Goal: Information Seeking & Learning: Learn about a topic

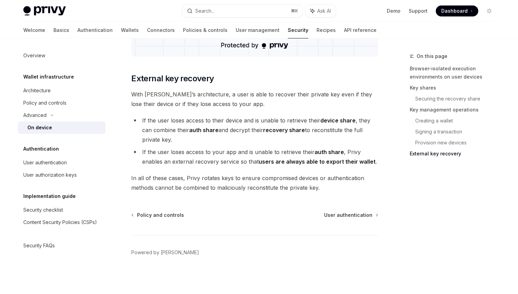
scroll to position [1895, 0]
click at [343, 215] on span "User authentication" at bounding box center [348, 214] width 48 height 7
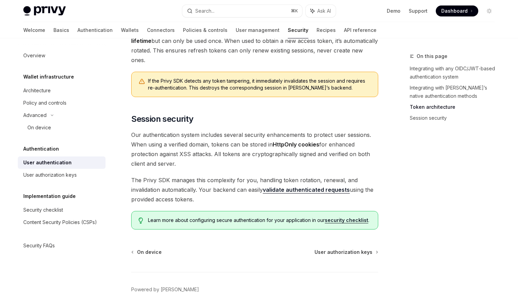
scroll to position [541, 0]
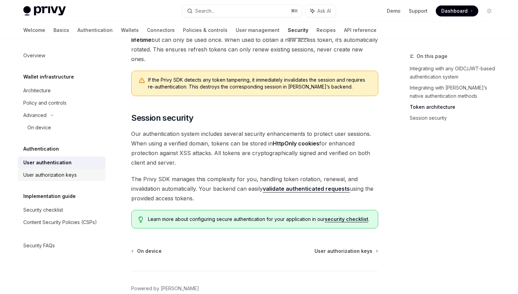
click at [45, 179] on link "User authorization keys" at bounding box center [62, 175] width 88 height 12
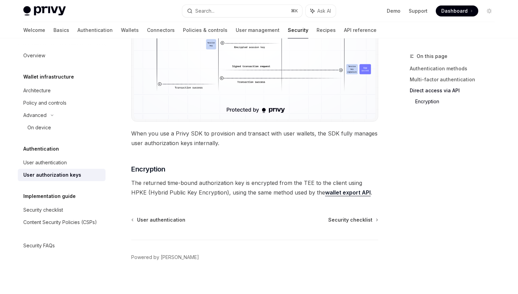
scroll to position [604, 0]
click at [46, 205] on link "Security checklist" at bounding box center [62, 209] width 88 height 12
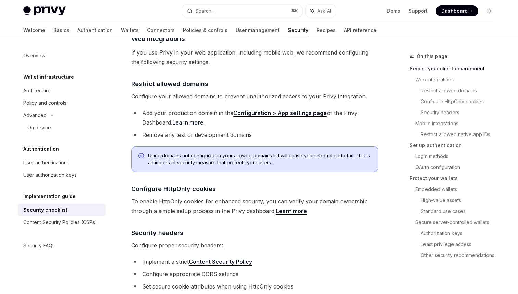
scroll to position [218, 0]
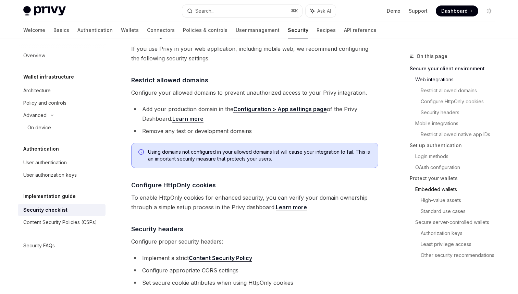
click at [440, 186] on link "Embedded wallets" at bounding box center [457, 189] width 85 height 11
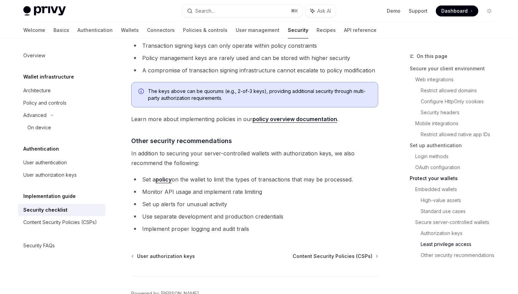
scroll to position [1556, 0]
click at [41, 222] on div "Content Security Policies (CSPs)" at bounding box center [60, 222] width 74 height 8
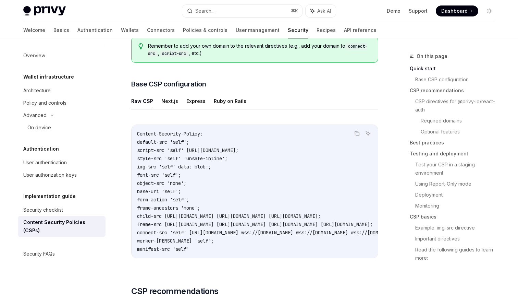
scroll to position [152, 0]
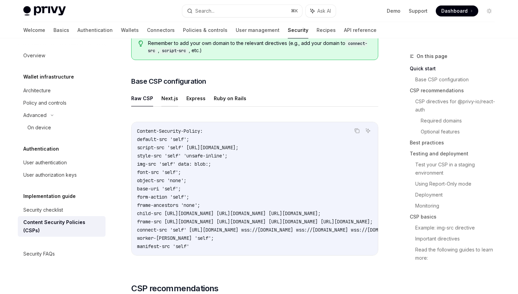
click at [167, 99] on button "Next.js" at bounding box center [169, 98] width 17 height 16
type textarea "*"
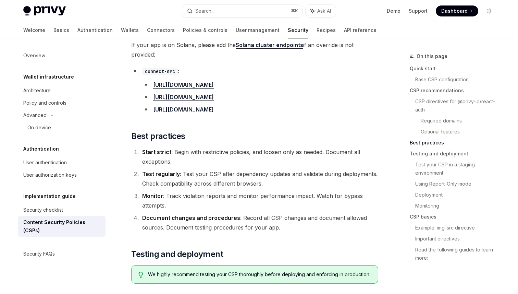
scroll to position [985, 0]
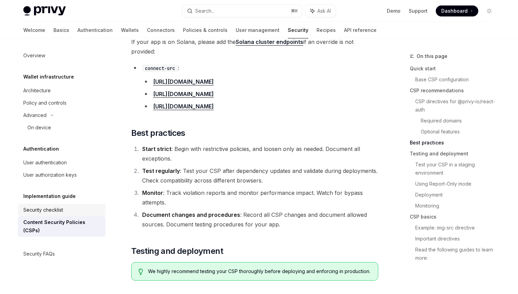
click at [50, 208] on div "Security checklist" at bounding box center [43, 210] width 40 height 8
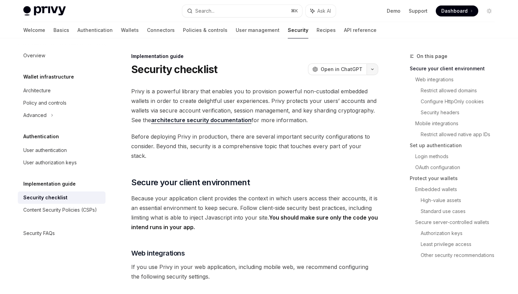
click at [377, 68] on button "button" at bounding box center [373, 69] width 12 height 12
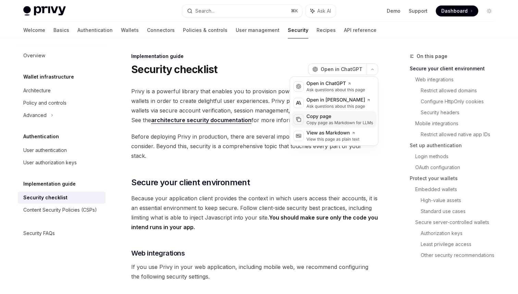
click at [331, 118] on div "Copy page" at bounding box center [340, 116] width 67 height 7
